Goal: Task Accomplishment & Management: Manage account settings

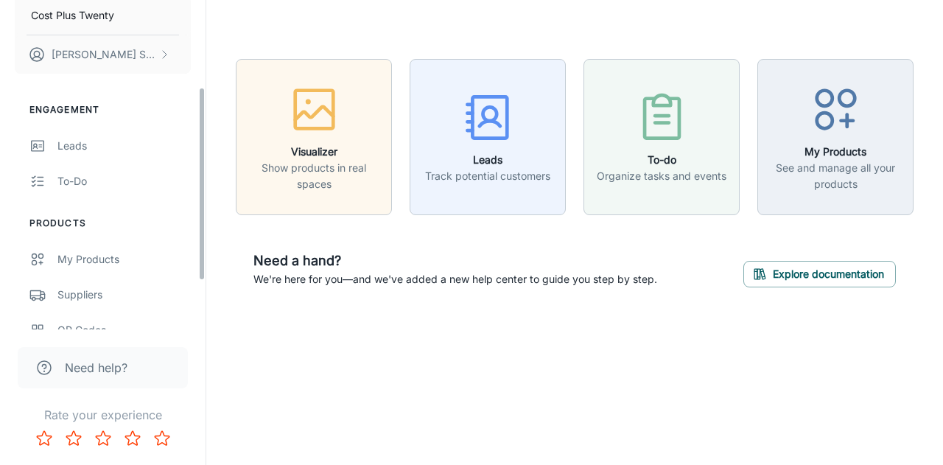
scroll to position [221, 0]
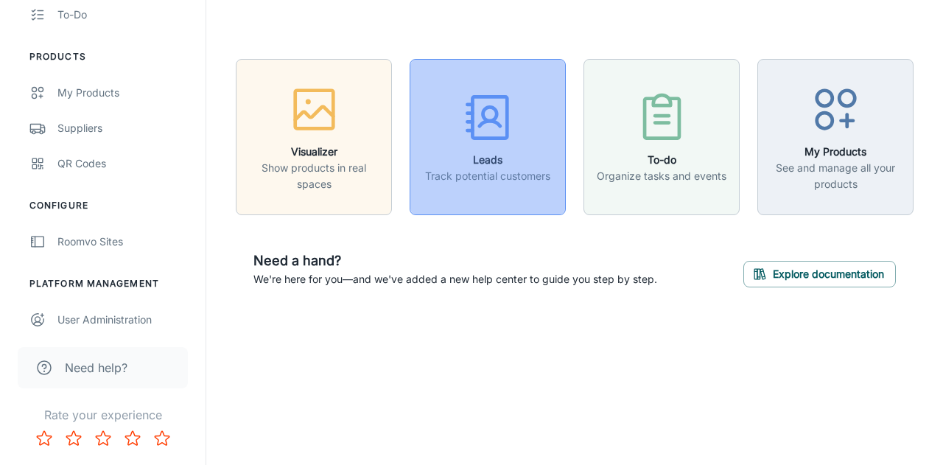
click at [472, 143] on icon "button" at bounding box center [487, 117] width 55 height 55
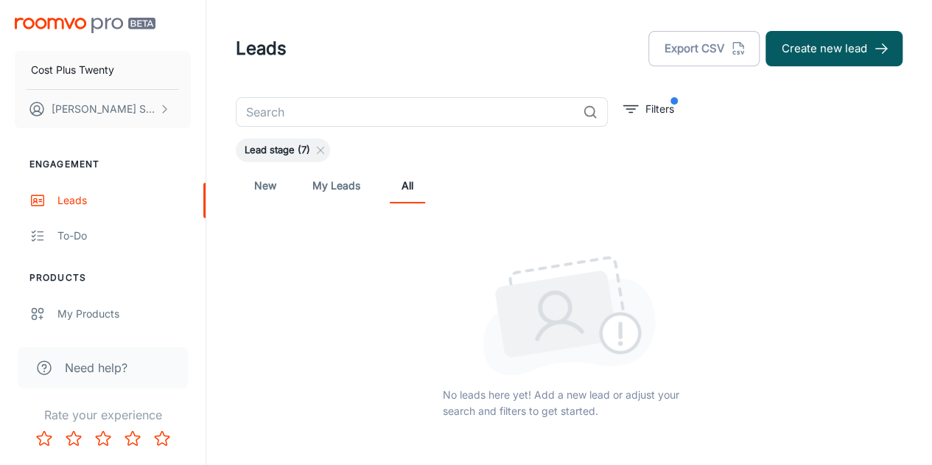
click at [258, 147] on span "Lead stage (7)" at bounding box center [277, 150] width 83 height 15
click at [411, 186] on link "All" at bounding box center [407, 185] width 35 height 35
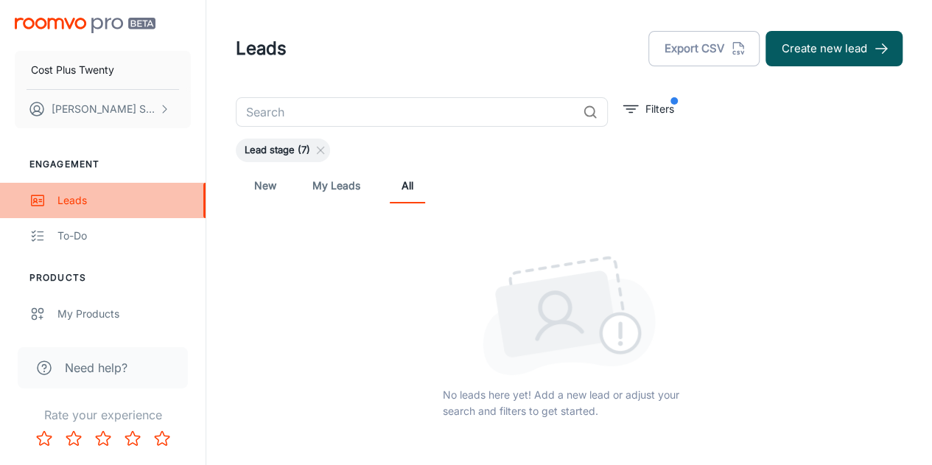
click at [49, 200] on link "Leads" at bounding box center [103, 200] width 206 height 35
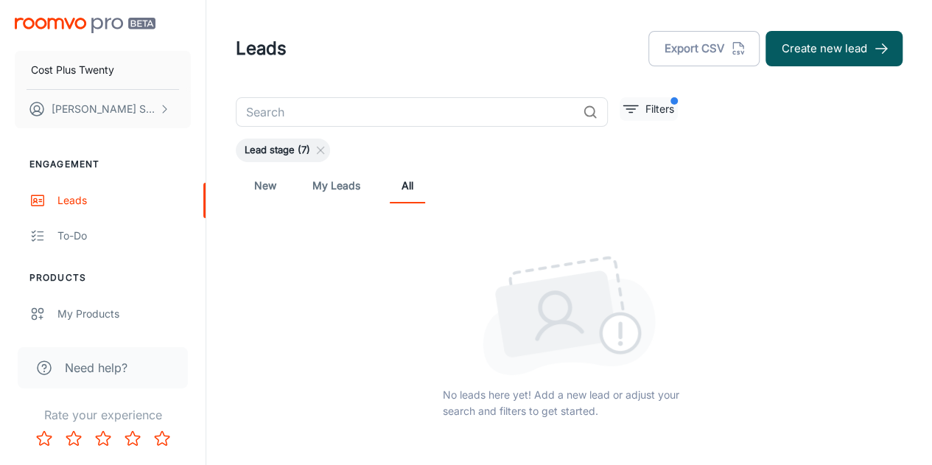
click at [659, 104] on p "Filters" at bounding box center [659, 109] width 29 height 16
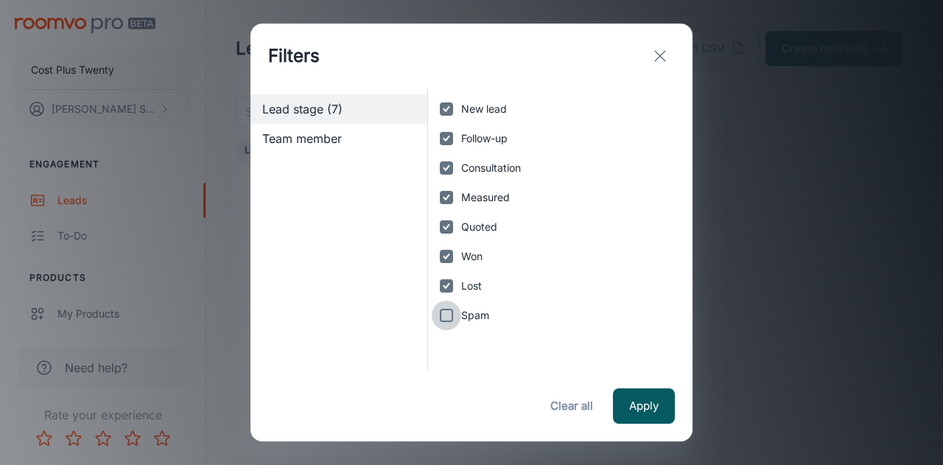
click at [450, 316] on input "Spam" at bounding box center [446, 315] width 29 height 29
checkbox input "true"
click at [641, 407] on button "Apply" at bounding box center [644, 405] width 62 height 35
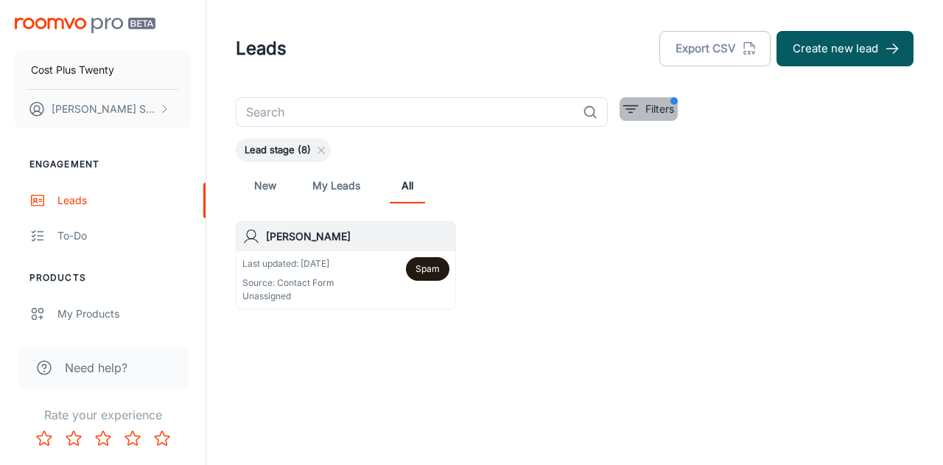
click at [660, 103] on p "Filters" at bounding box center [659, 109] width 29 height 16
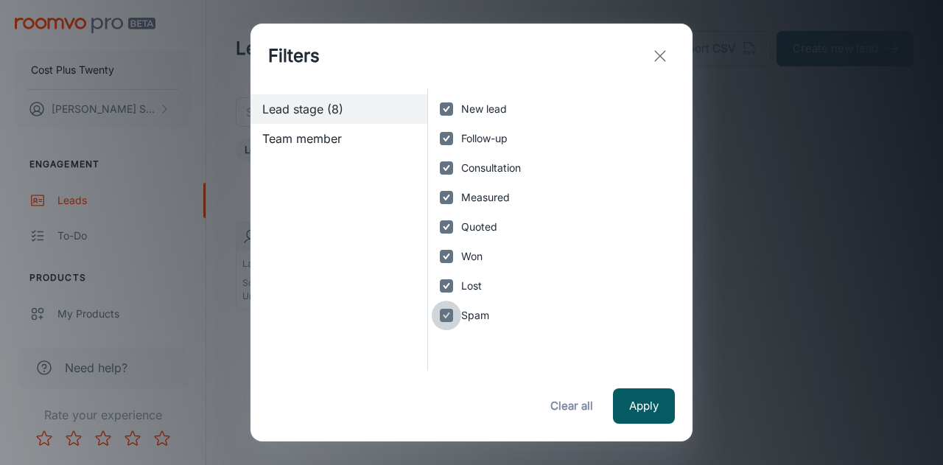
click at [444, 318] on input "Spam" at bounding box center [446, 315] width 29 height 29
checkbox input "false"
click at [664, 52] on line "exit" at bounding box center [660, 56] width 10 height 10
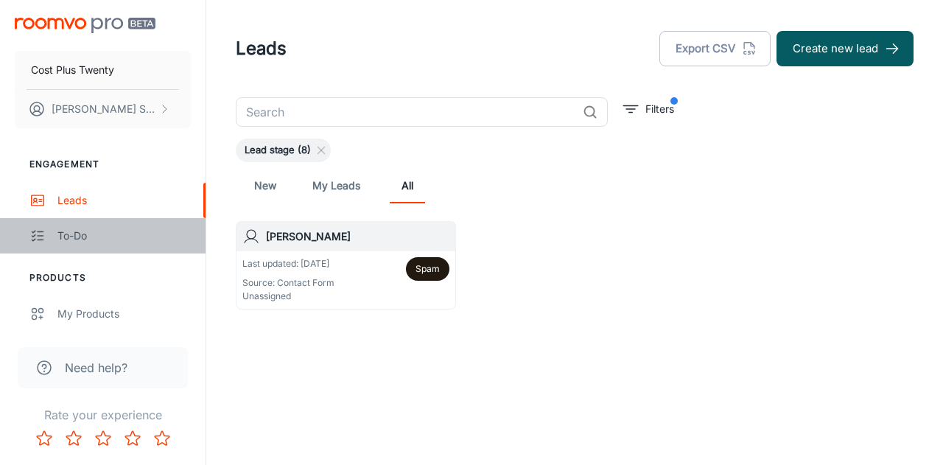
click at [79, 242] on div "To-do" at bounding box center [123, 236] width 133 height 16
